Goal: Task Accomplishment & Management: Use online tool/utility

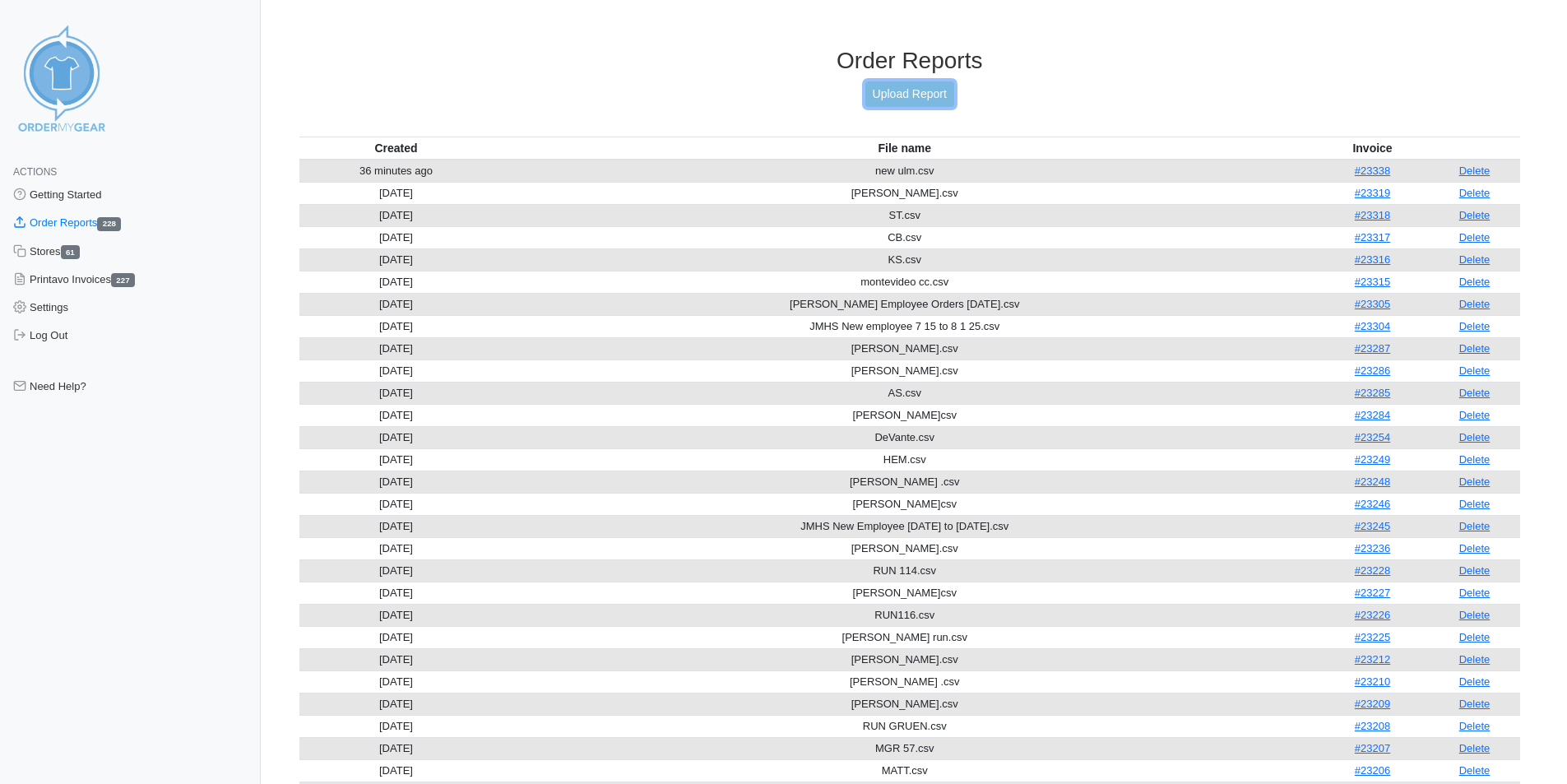
click at [917, 91] on link "Upload Report" at bounding box center [910, 94] width 89 height 26
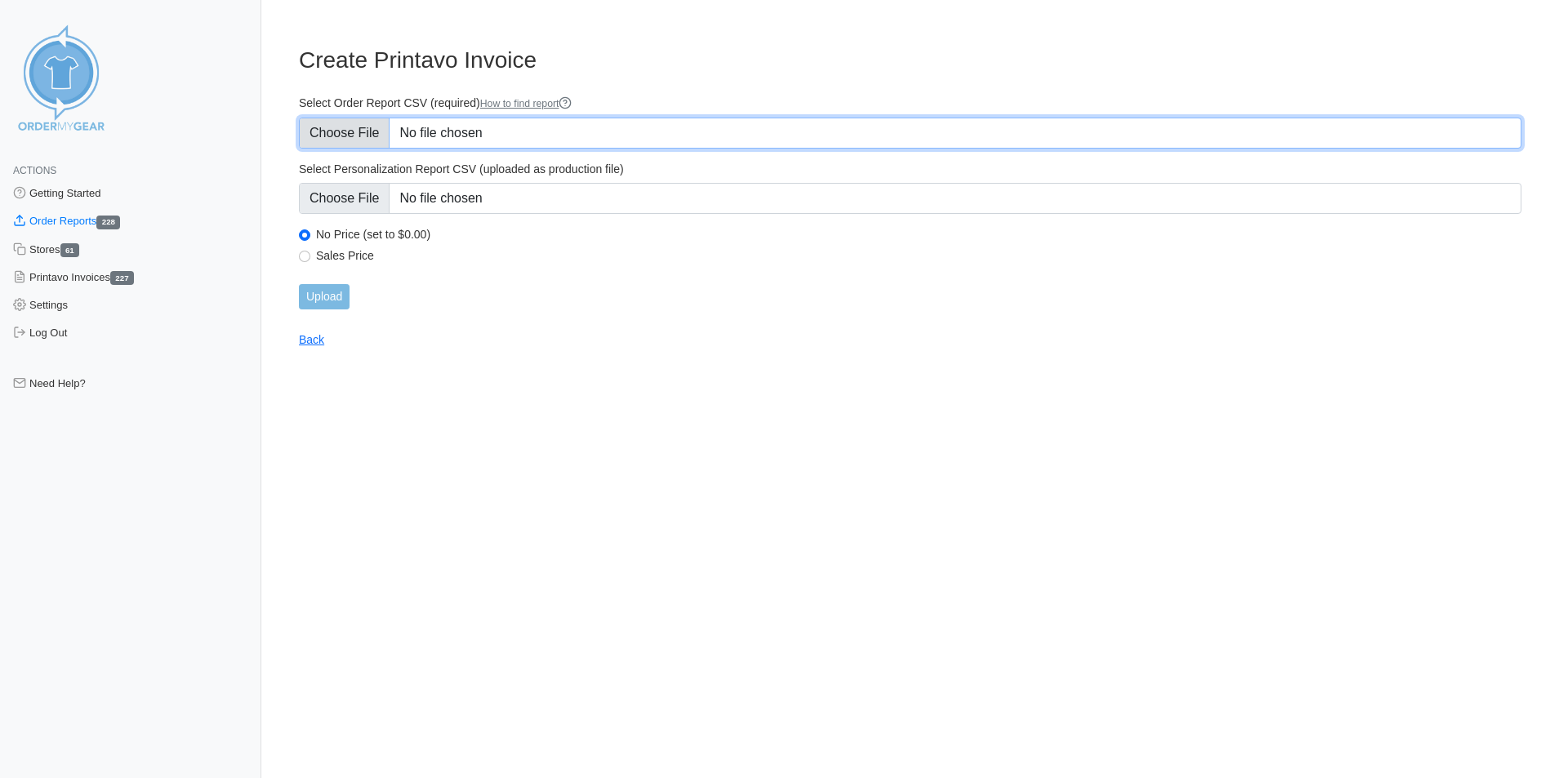
click at [448, 131] on input "Select Order Report CSV (required) How to find report" at bounding box center [910, 133] width 1222 height 31
type input "C:\fakepath\35.csv"
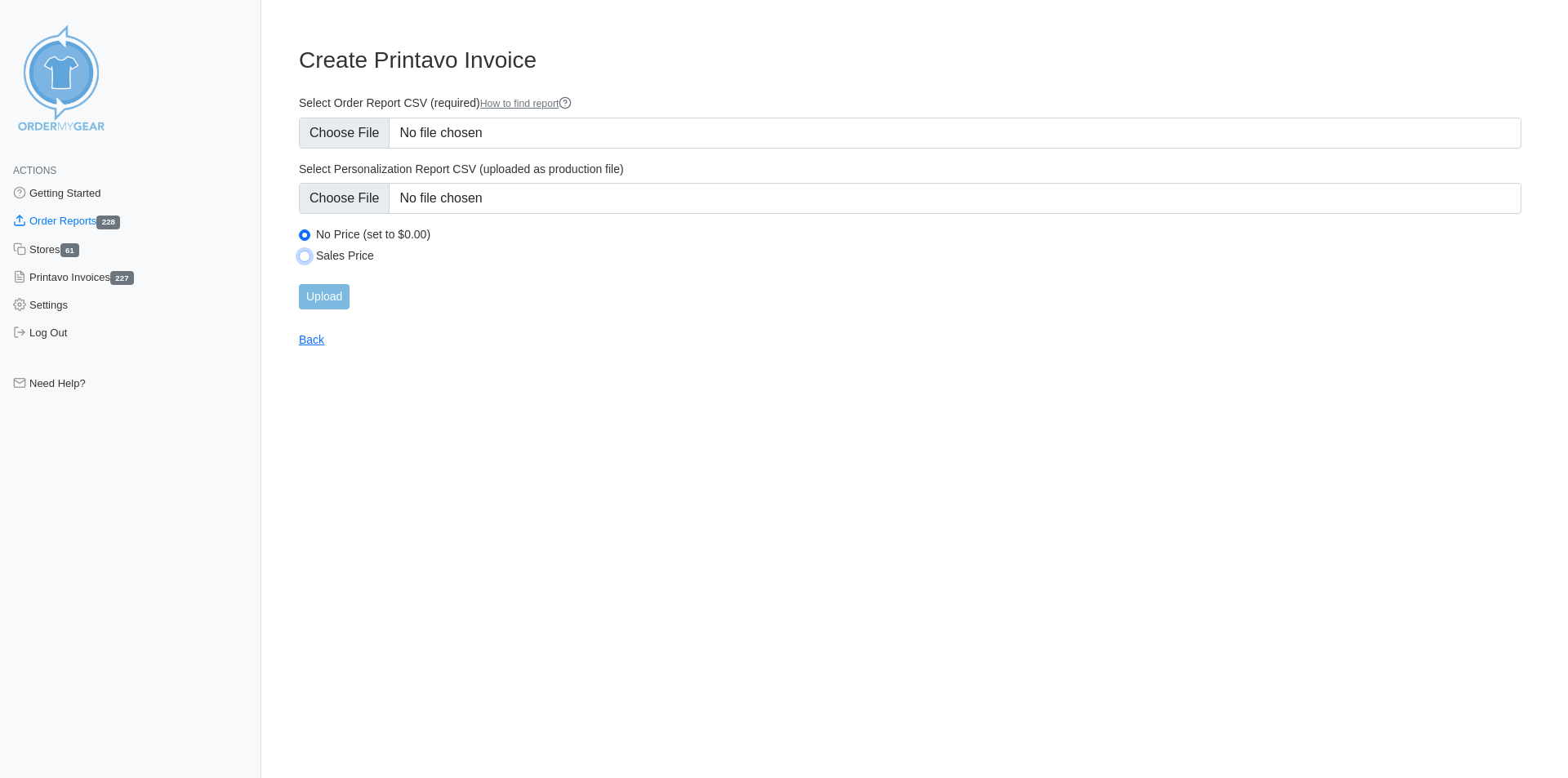
click at [306, 257] on input "Sales Price" at bounding box center [304, 255] width 11 height 11
radio input "true"
click at [330, 294] on input "Upload" at bounding box center [324, 297] width 51 height 25
